Goal: Task Accomplishment & Management: Manage account settings

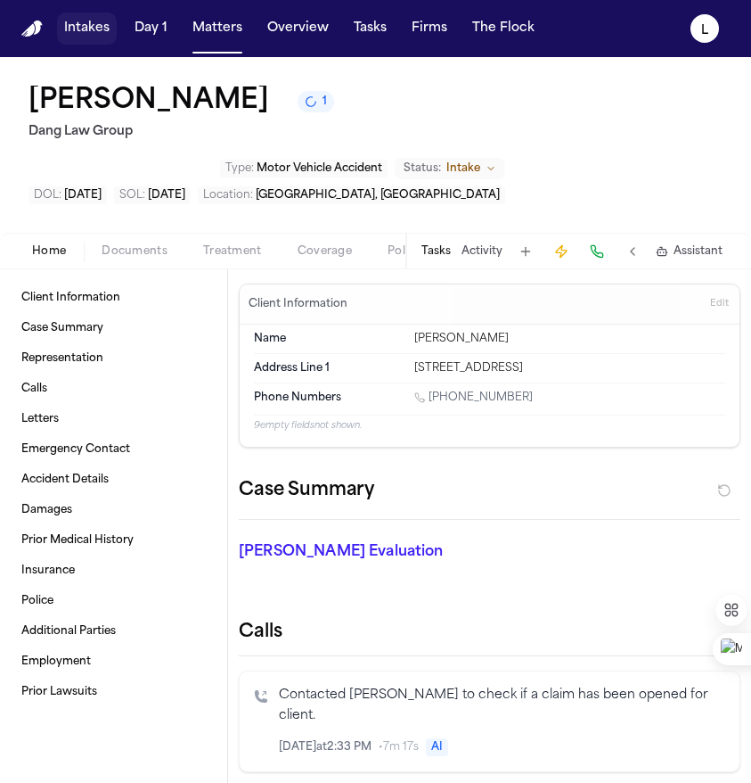
click at [95, 38] on button "Intakes" at bounding box center [87, 28] width 60 height 32
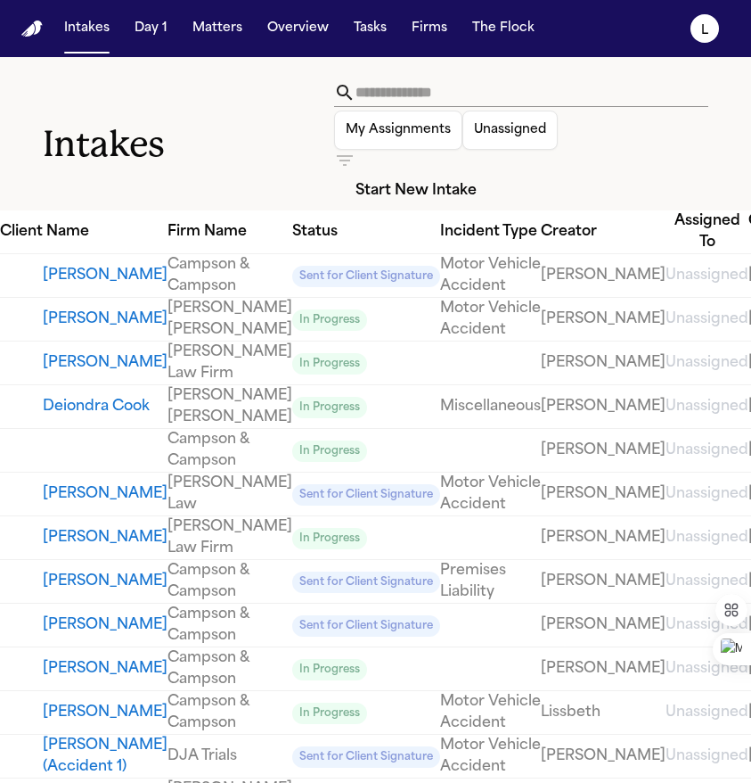
click at [498, 171] on button "Start New Intake" at bounding box center [416, 190] width 164 height 39
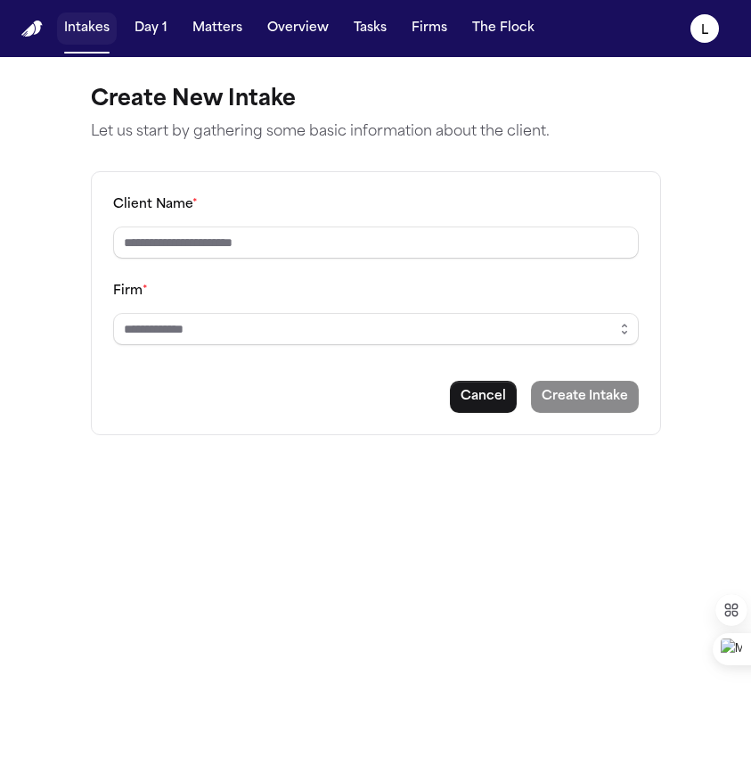
click at [100, 40] on button "Intakes" at bounding box center [87, 28] width 60 height 32
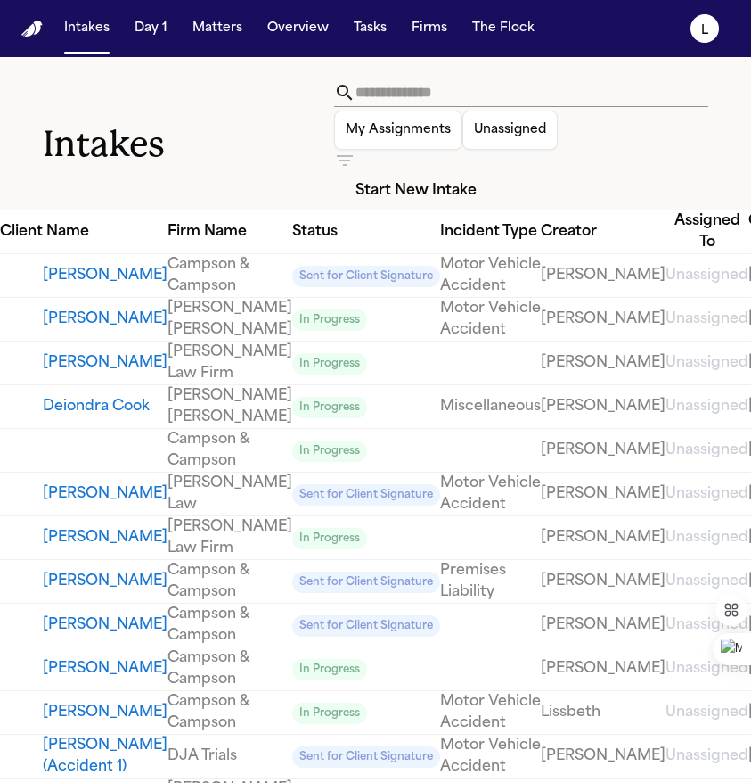
click at [109, 461] on link "View details for" at bounding box center [105, 449] width 125 height 21
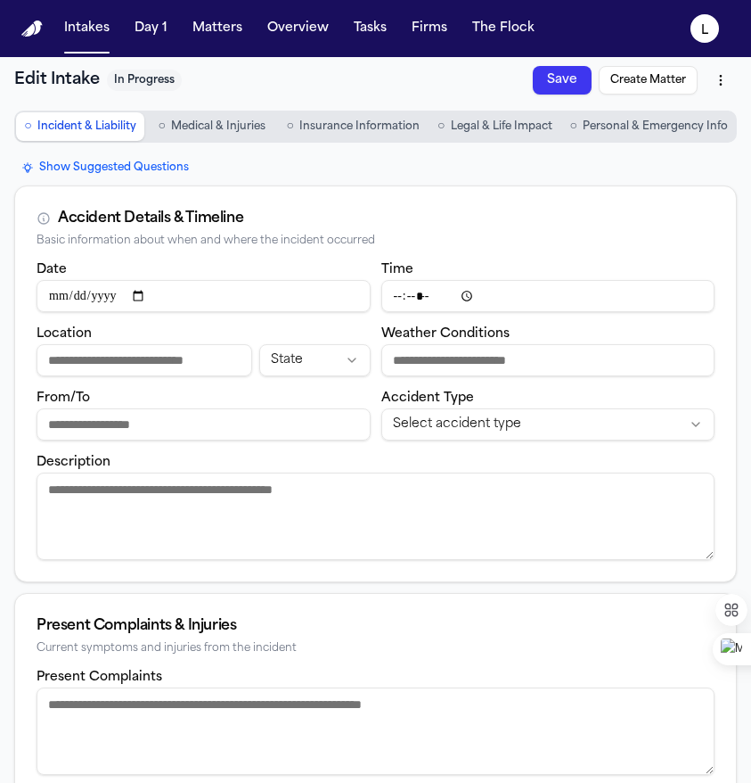
click at [653, 135] on button "○ Personal & Emergency Info" at bounding box center [649, 126] width 172 height 29
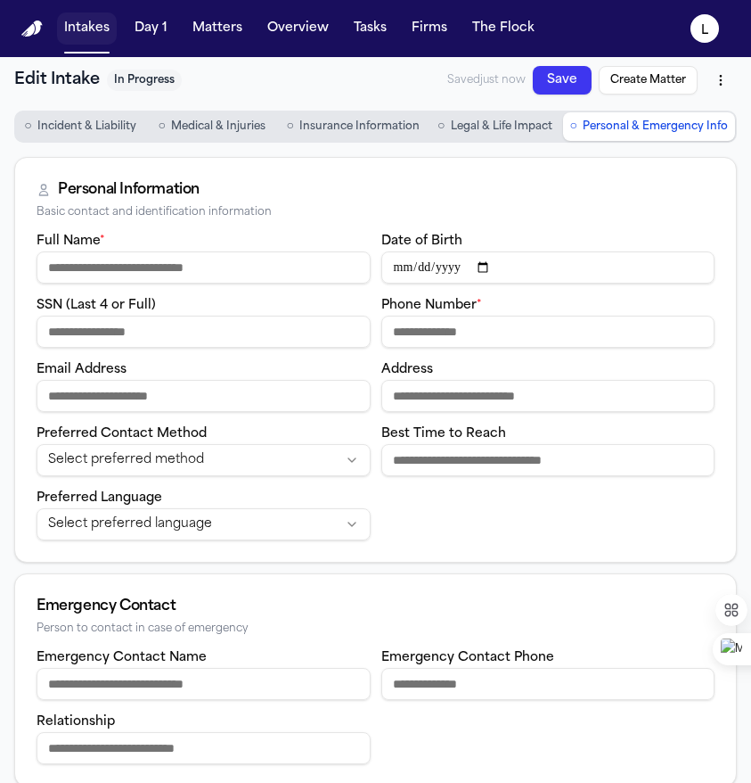
click at [94, 22] on button "Intakes" at bounding box center [87, 28] width 60 height 32
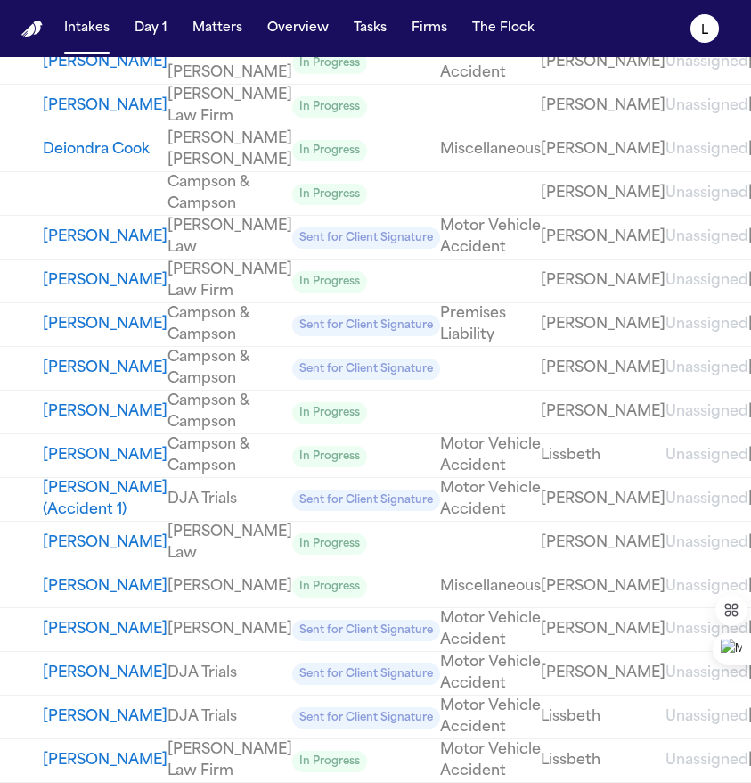
scroll to position [749, 0]
click at [440, 739] on link "Motor Vehicle Accident" at bounding box center [490, 760] width 101 height 43
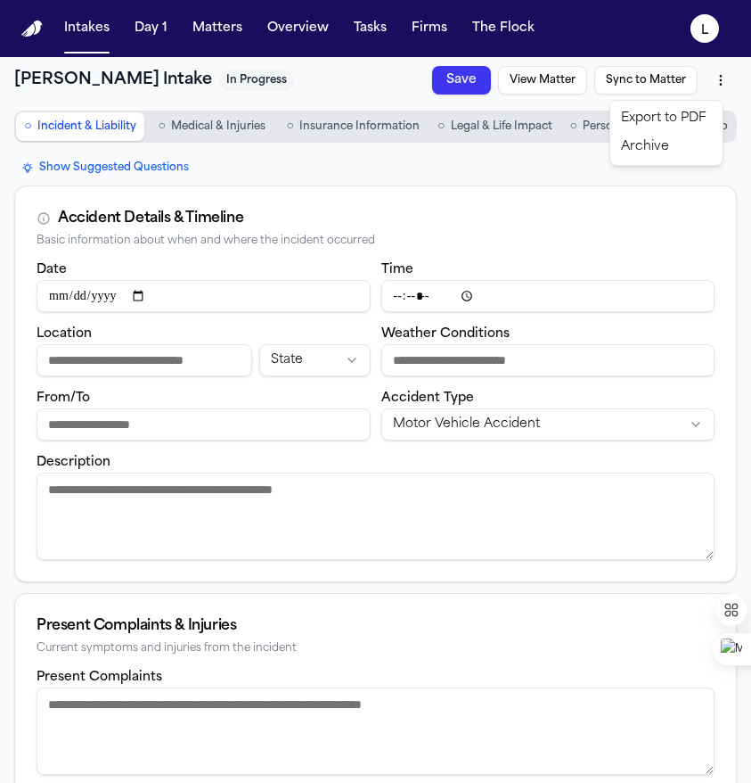
click at [703, 77] on html "**********" at bounding box center [375, 391] width 751 height 783
click at [668, 147] on div "Archive" at bounding box center [666, 147] width 105 height 29
click at [80, 30] on button "Intakes" at bounding box center [87, 28] width 60 height 32
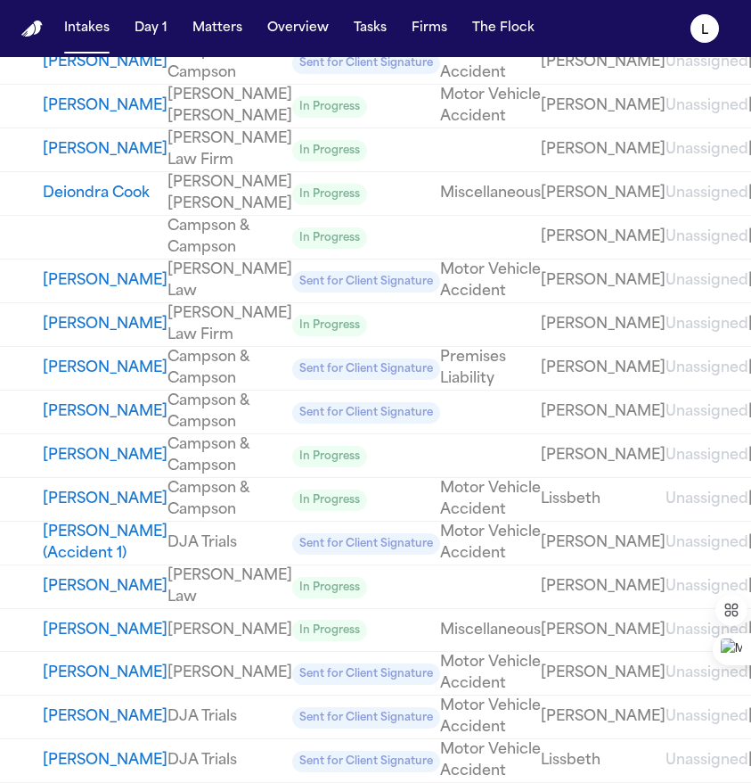
scroll to position [691, 0]
click at [168, 750] on link "DJA Trials" at bounding box center [230, 760] width 125 height 21
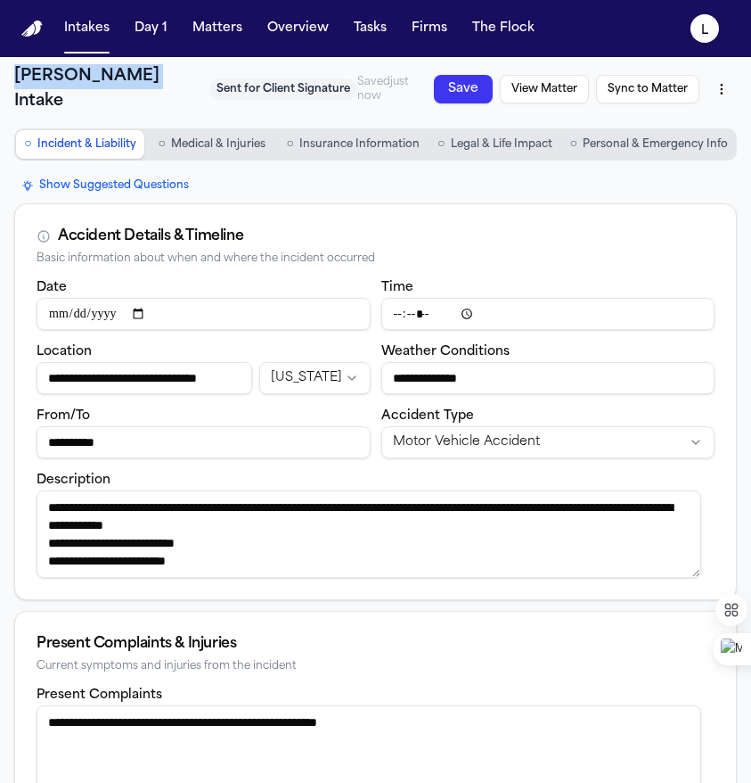
drag, startPoint x: 16, startPoint y: 79, endPoint x: 156, endPoint y: 77, distance: 140.0
click at [156, 77] on h1 "[PERSON_NAME] Intake" at bounding box center [108, 89] width 188 height 50
click at [635, 149] on span "Personal & Emergency Info" at bounding box center [655, 144] width 145 height 14
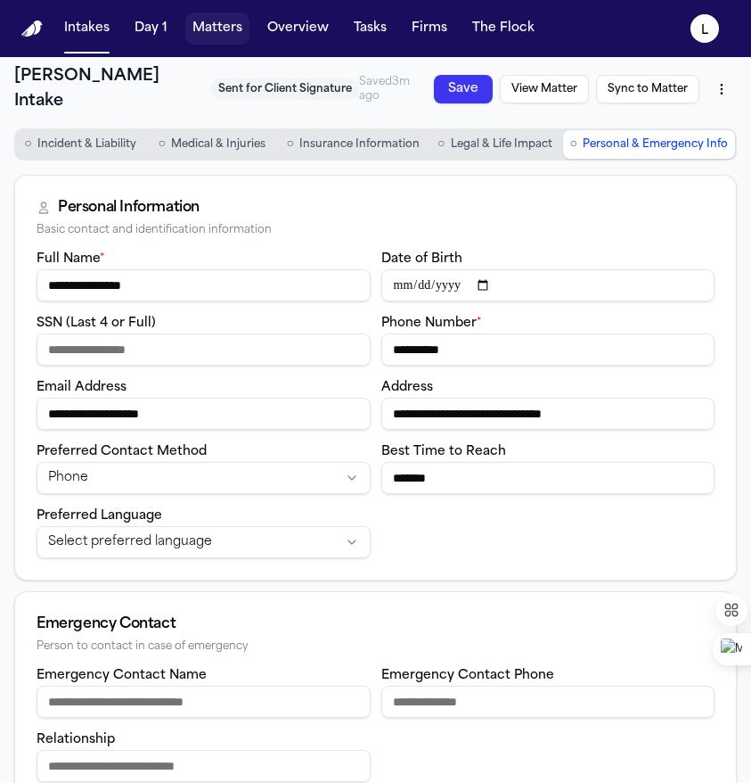
click at [208, 34] on button "Matters" at bounding box center [217, 28] width 64 height 32
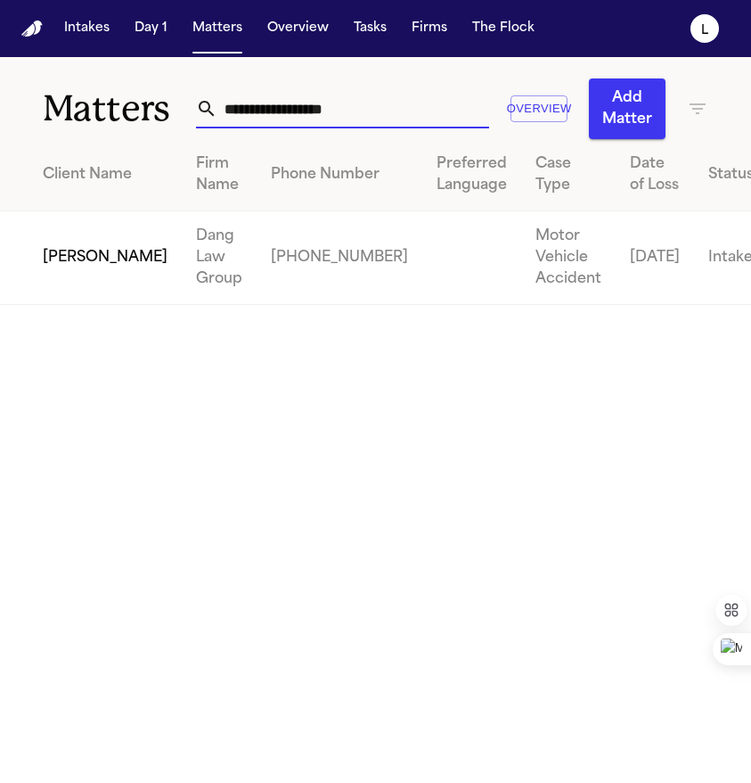
click at [359, 112] on input "**********" at bounding box center [353, 108] width 272 height 39
drag, startPoint x: 379, startPoint y: 114, endPoint x: 215, endPoint y: 109, distance: 164.1
click at [217, 109] on input "**********" at bounding box center [353, 108] width 272 height 39
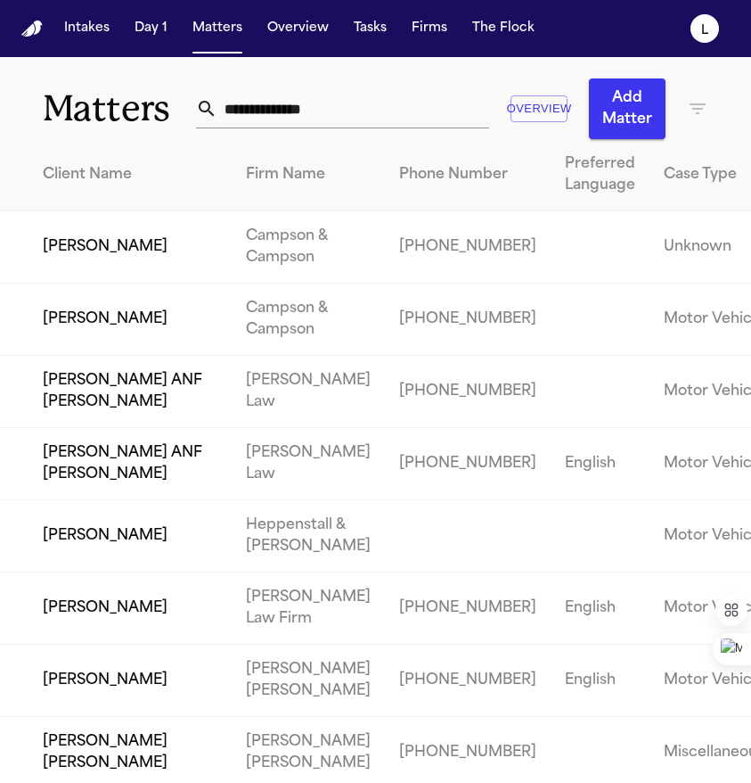
click at [687, 113] on icon "button" at bounding box center [697, 108] width 21 height 21
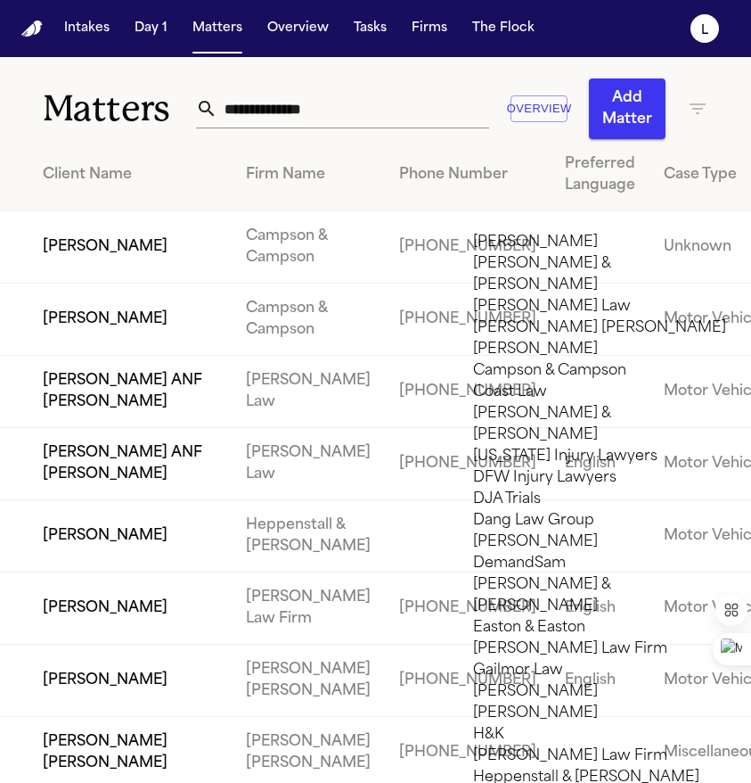
click at [559, 381] on li "Campson & Campson" at bounding box center [599, 370] width 253 height 21
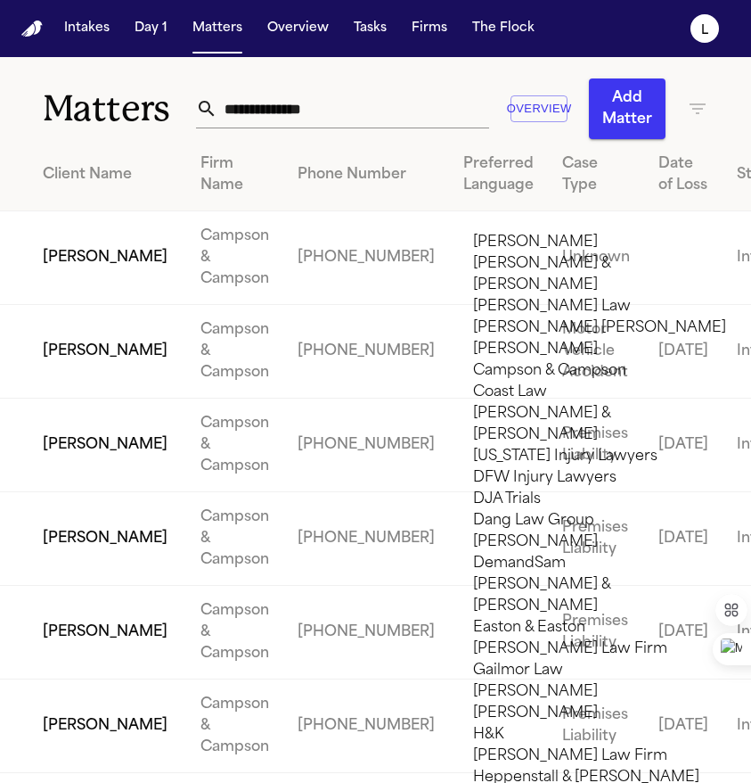
click at [402, 782] on div at bounding box center [375, 783] width 751 height 0
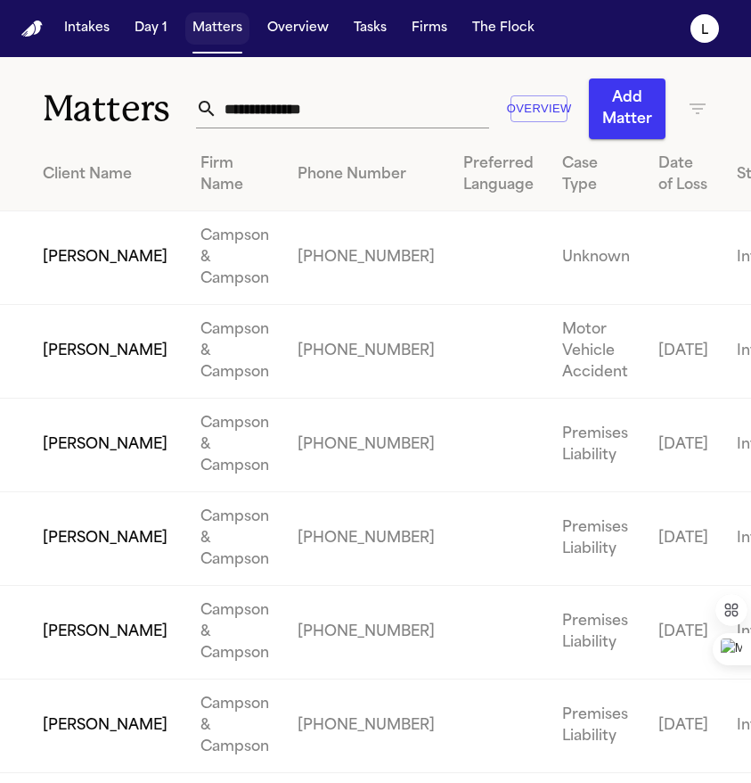
click at [218, 28] on button "Matters" at bounding box center [217, 28] width 64 height 32
click at [292, 114] on input "text" at bounding box center [353, 108] width 272 height 39
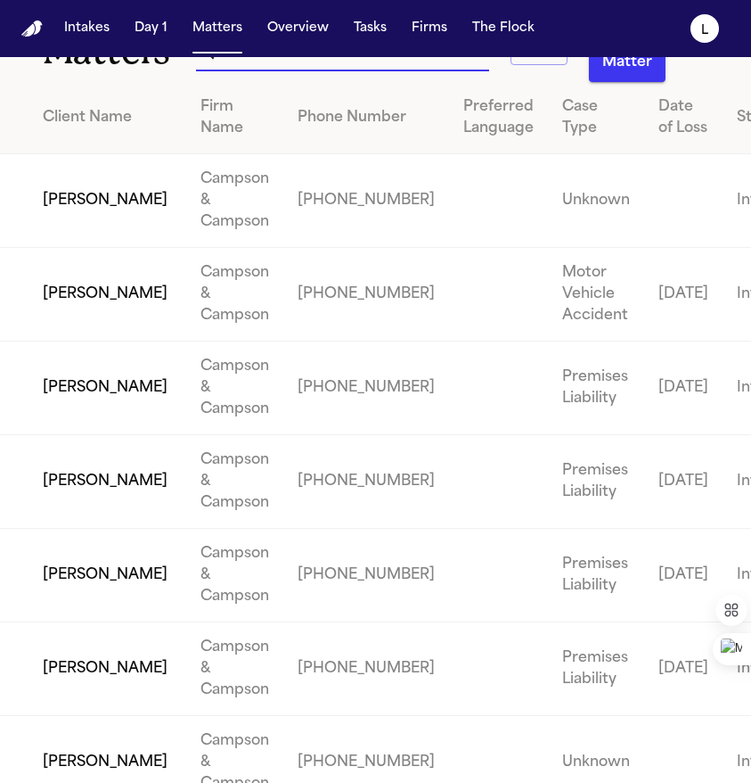
scroll to position [74, 0]
